Goal: Task Accomplishment & Management: Check status

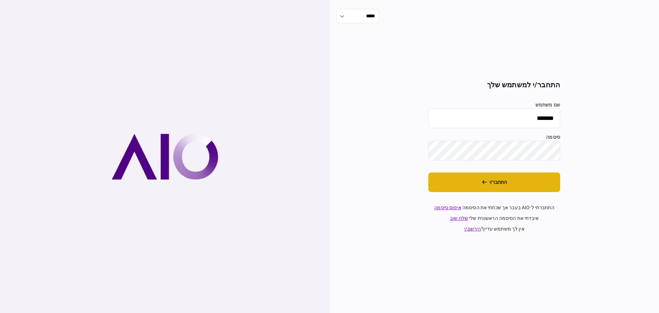
drag, startPoint x: 486, startPoint y: 183, endPoint x: 483, endPoint y: 182, distance: 3.4
click at [484, 182] on icon "התחבר/י" at bounding box center [484, 181] width 5 height 5
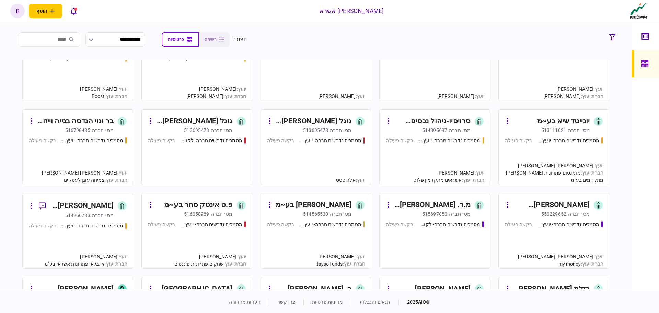
scroll to position [378, 0]
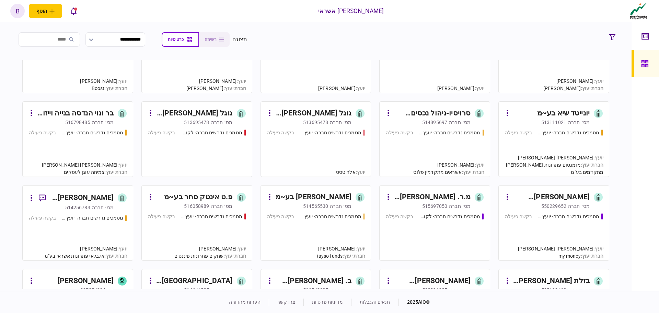
click at [533, 154] on div "יועץ : [PERSON_NAME] [PERSON_NAME] חברת יעוץ : מומנטום פתרונות [PERSON_NAME] מת…" at bounding box center [554, 164] width 110 height 23
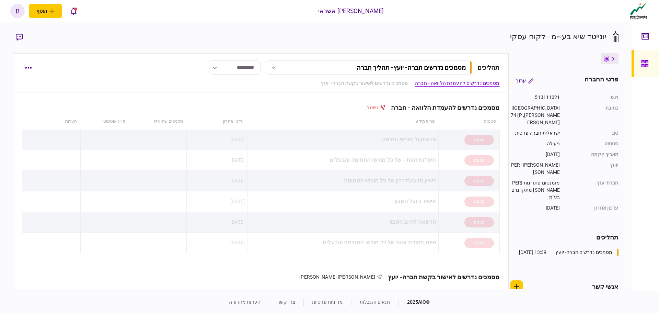
click at [232, 68] on input "**********" at bounding box center [234, 67] width 51 height 14
click at [236, 103] on button "בקשה סגורה" at bounding box center [227, 100] width 37 height 7
type input "**********"
click at [651, 72] on div at bounding box center [646, 63] width 11 height 27
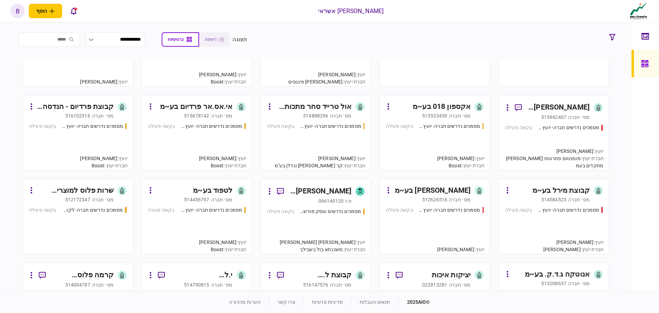
scroll to position [583, 0]
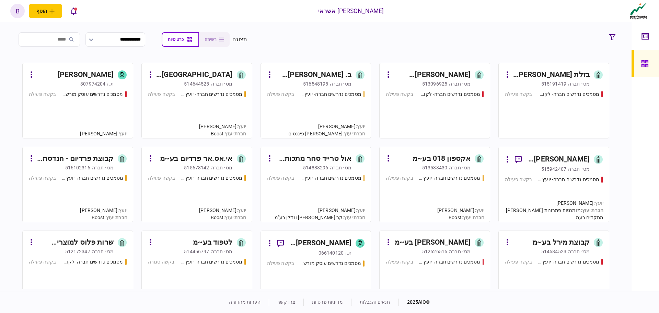
click at [221, 195] on div "מסמכים נדרשים חברה- יועץ - תהליך חברה בקשה פעילה" at bounding box center [197, 195] width 98 height 42
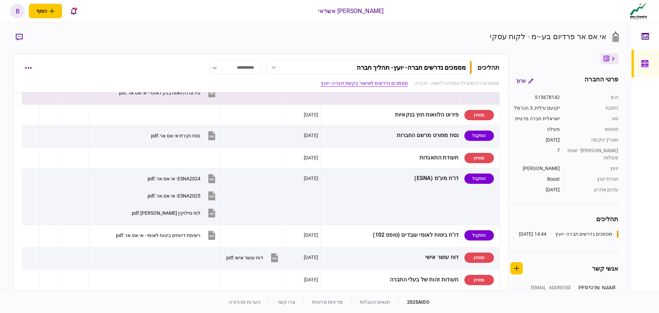
scroll to position [412, 0]
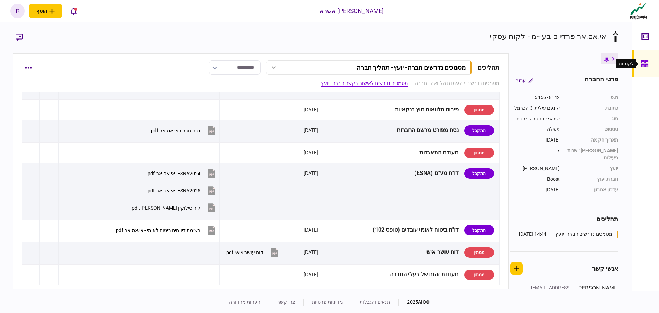
click at [644, 69] on div at bounding box center [646, 63] width 11 height 27
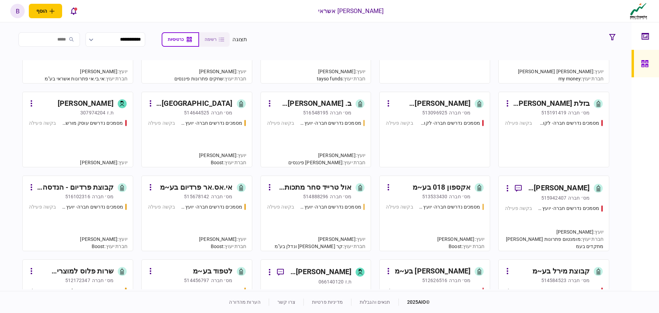
scroll to position [583, 0]
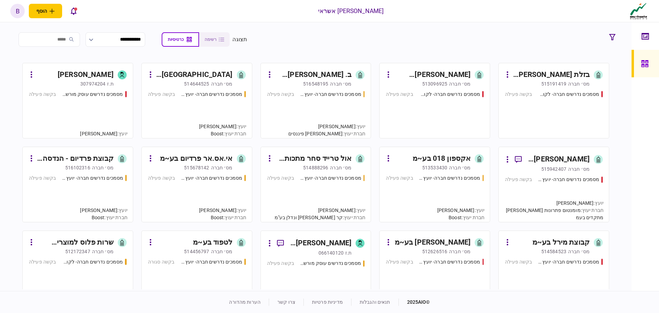
click at [47, 192] on div "מסמכים נדרשים חברה- יועץ - תהליך חברה בקשה פעילה" at bounding box center [78, 195] width 98 height 42
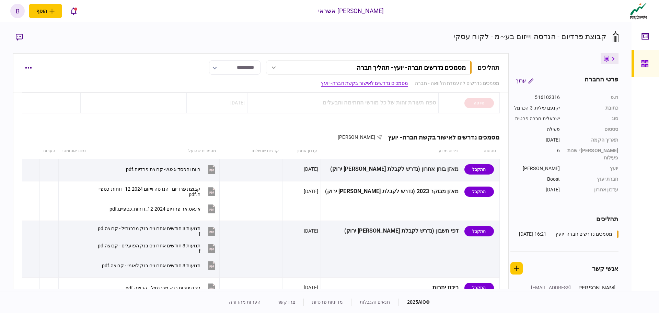
scroll to position [172, 0]
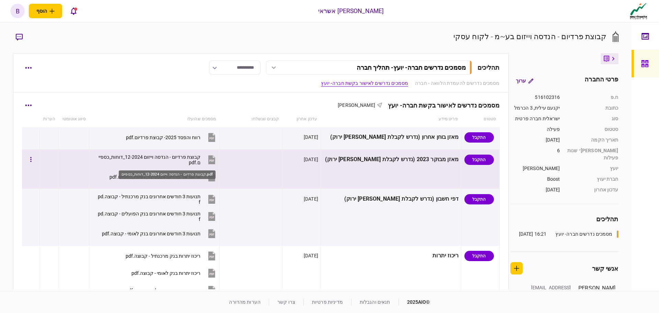
click at [189, 157] on div "קבוצת פרדיום - הנדסה וייזום 12-2024_דוחות_כספיים.pdf" at bounding box center [149, 159] width 104 height 11
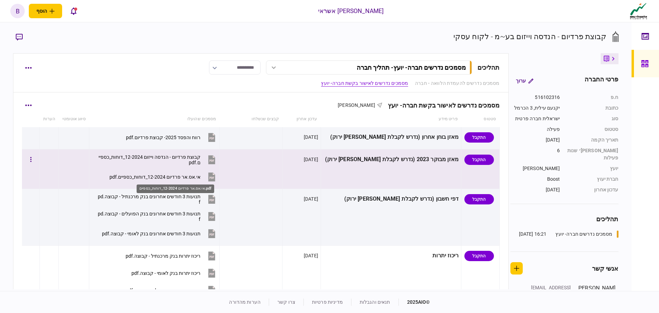
click at [196, 177] on div "אי.אס.אר פרדיום 12-2024_דוחות_כספיים.pdf" at bounding box center [154, 176] width 91 height 5
